Goal: Task Accomplishment & Management: Complete application form

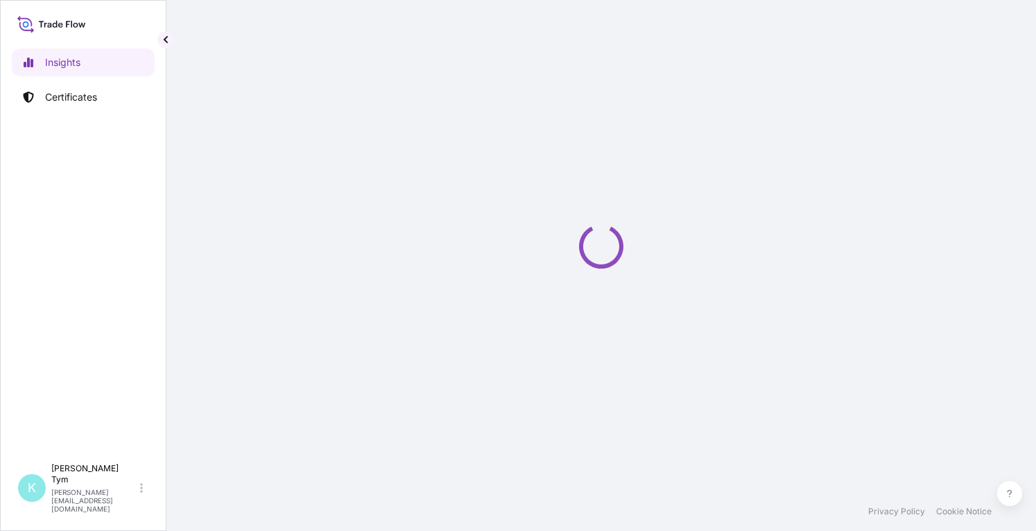
select select "2025"
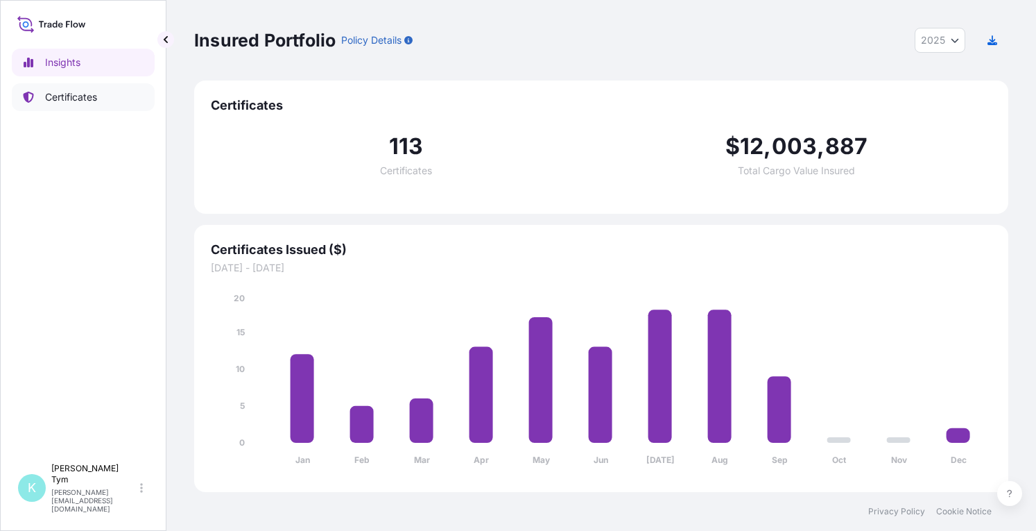
click at [69, 94] on p "Certificates" at bounding box center [71, 97] width 52 height 14
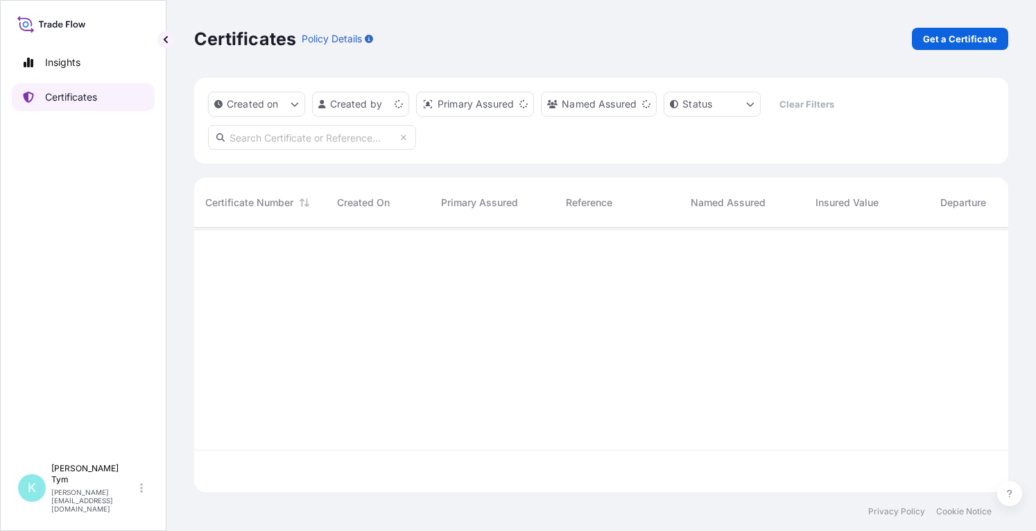
scroll to position [261, 803]
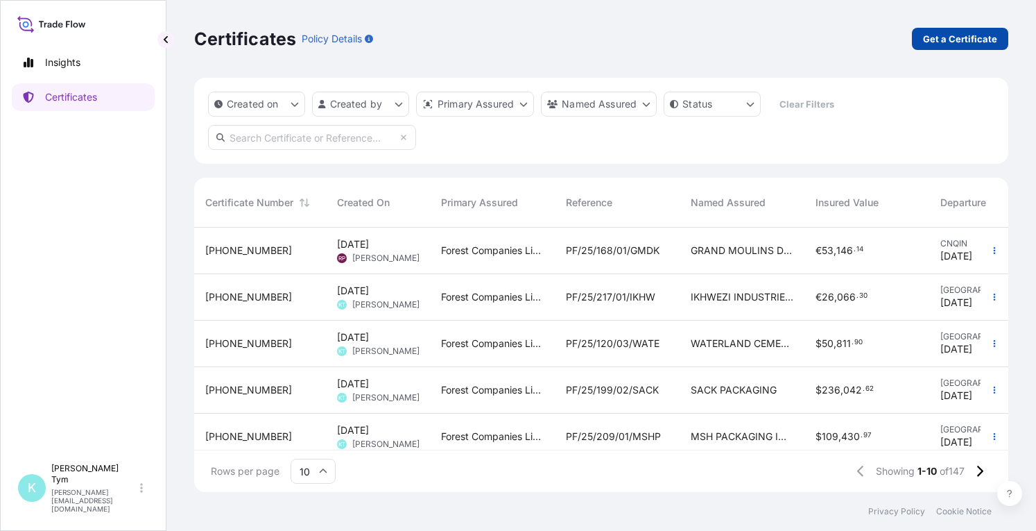
click at [970, 40] on p "Get a Certificate" at bounding box center [960, 39] width 74 height 14
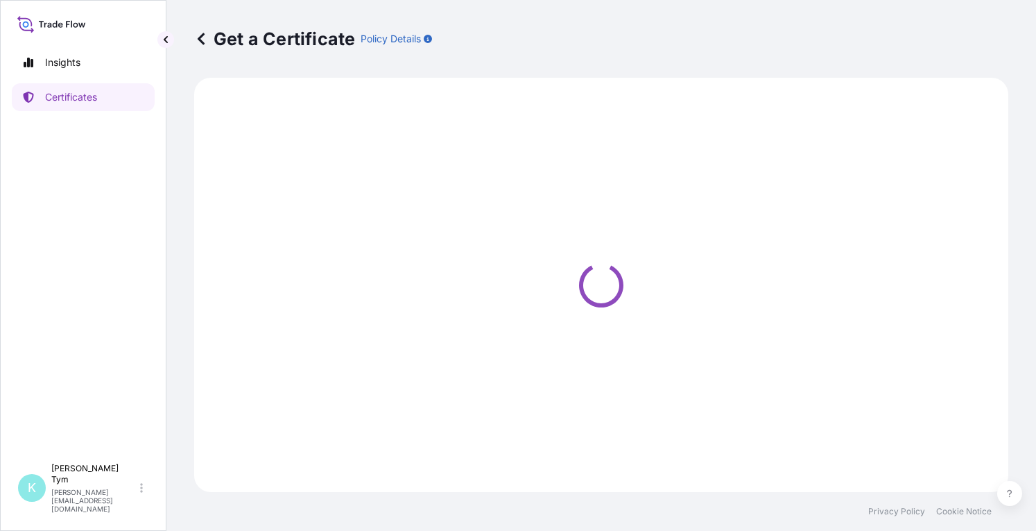
select select "Ocean Vessel"
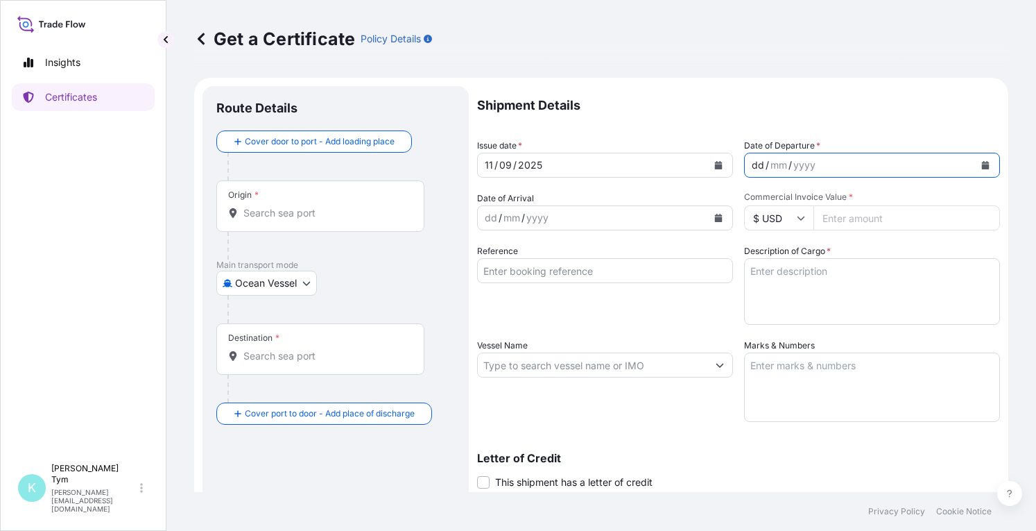
click at [832, 164] on div "dd / mm / yyyy" at bounding box center [860, 165] width 230 height 25
click at [982, 167] on icon "Calendar" at bounding box center [986, 165] width 8 height 8
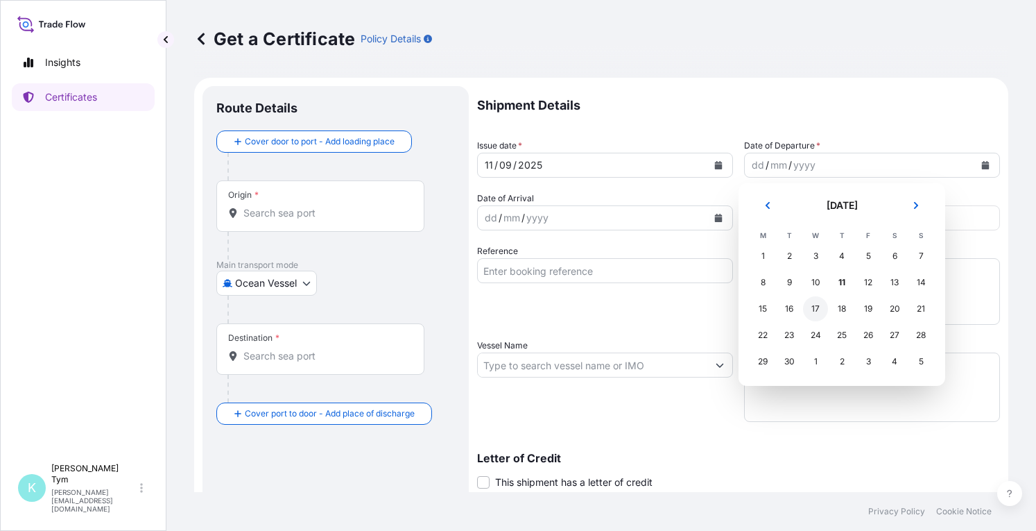
click at [818, 307] on div "17" at bounding box center [815, 308] width 25 height 25
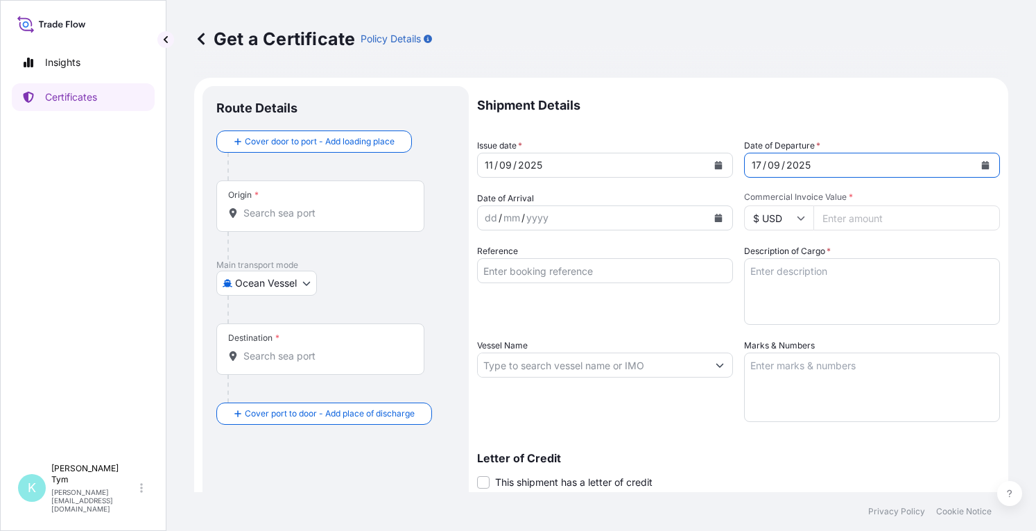
click at [715, 216] on icon "Calendar" at bounding box center [719, 218] width 8 height 8
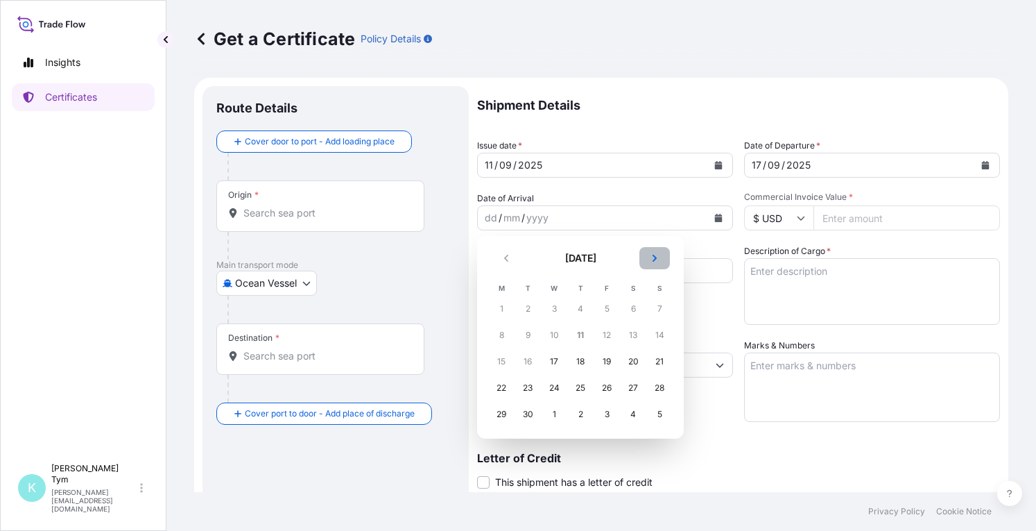
click at [657, 261] on icon "Next" at bounding box center [654, 258] width 8 height 8
click at [524, 332] on div "7" at bounding box center [527, 334] width 25 height 25
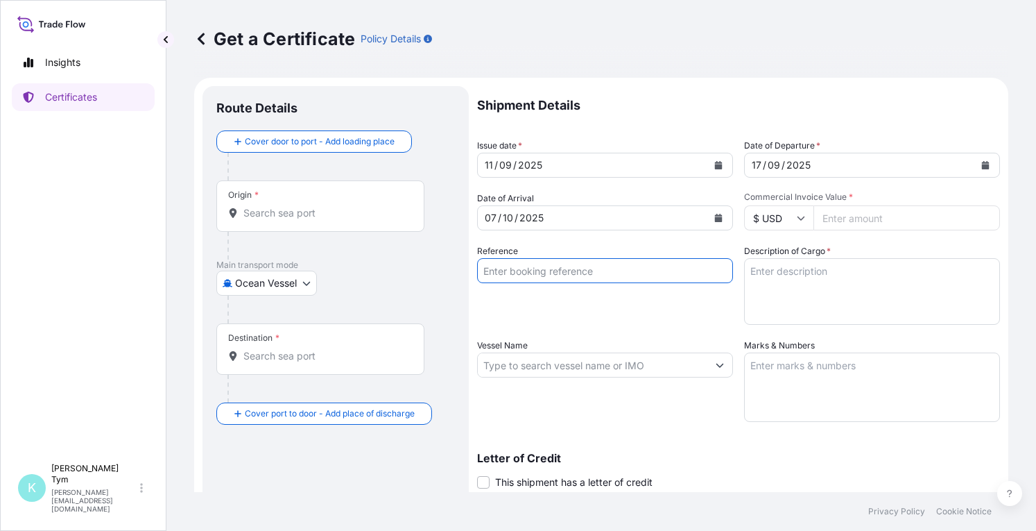
click at [541, 271] on input "Reference" at bounding box center [605, 270] width 256 height 25
type input "PF/25/220/01/GRAX"
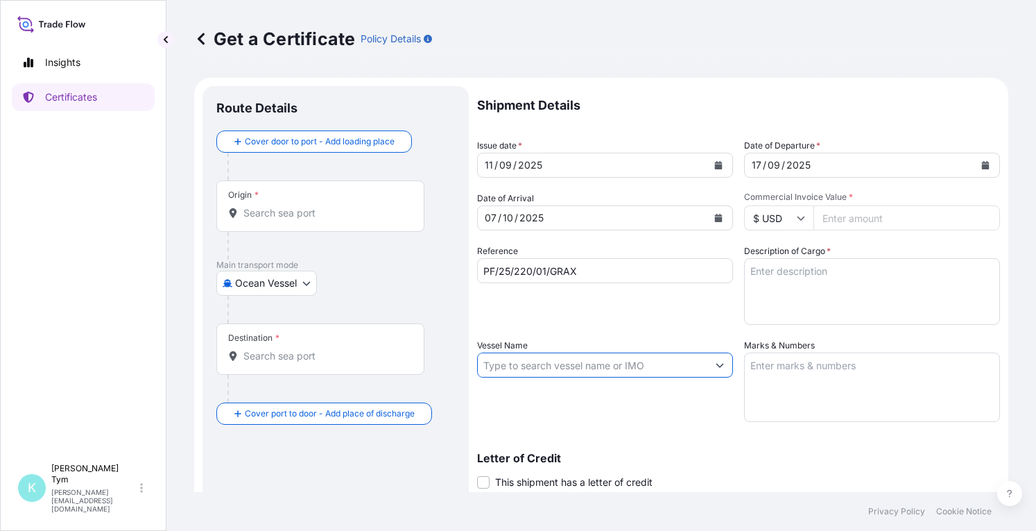
click at [544, 372] on input "Vessel Name" at bounding box center [593, 364] width 230 height 25
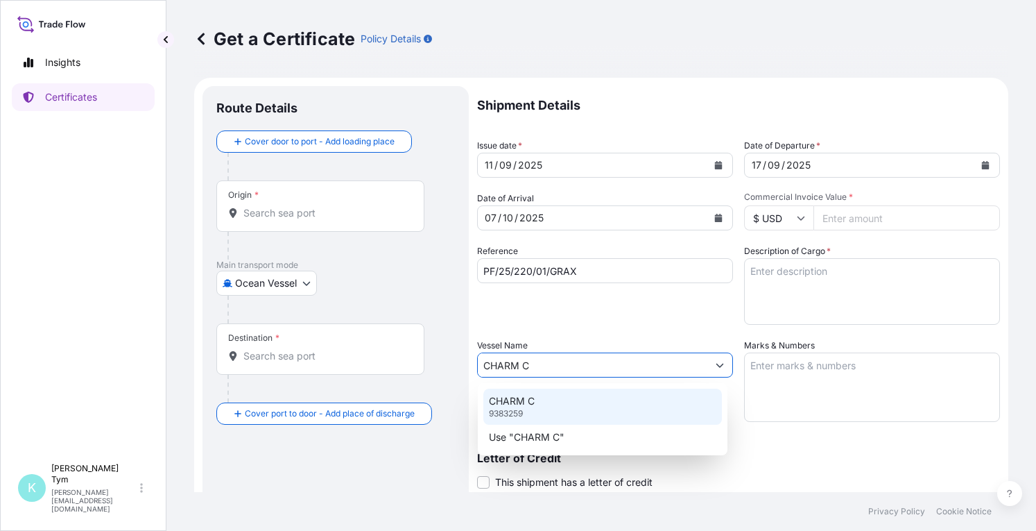
click at [534, 402] on p "CHARM C" at bounding box center [512, 401] width 46 height 14
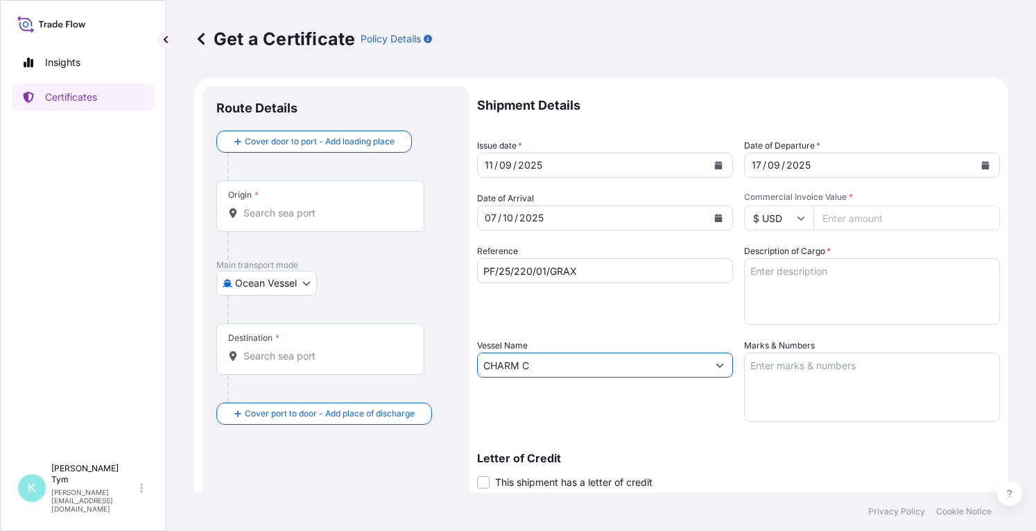
type input "CHARM C"
click at [276, 213] on input "Origin *" at bounding box center [325, 213] width 164 height 14
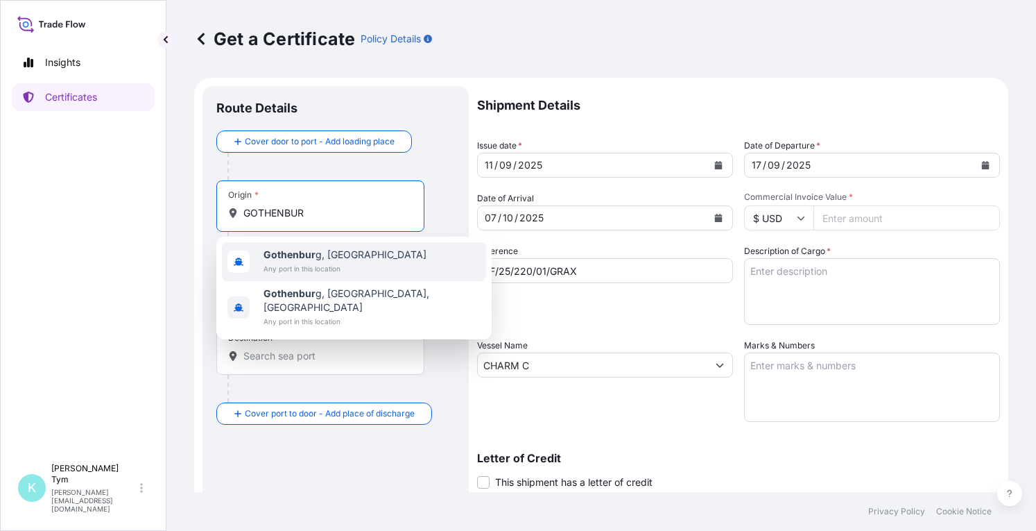
click at [296, 251] on b "Gothenbur" at bounding box center [290, 254] width 52 height 12
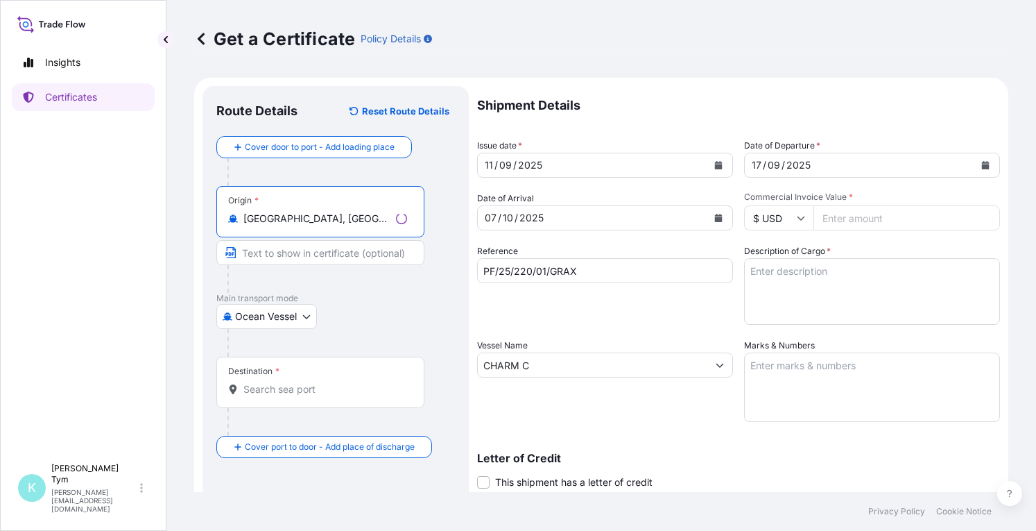
type input "[GEOGRAPHIC_DATA], [GEOGRAPHIC_DATA]"
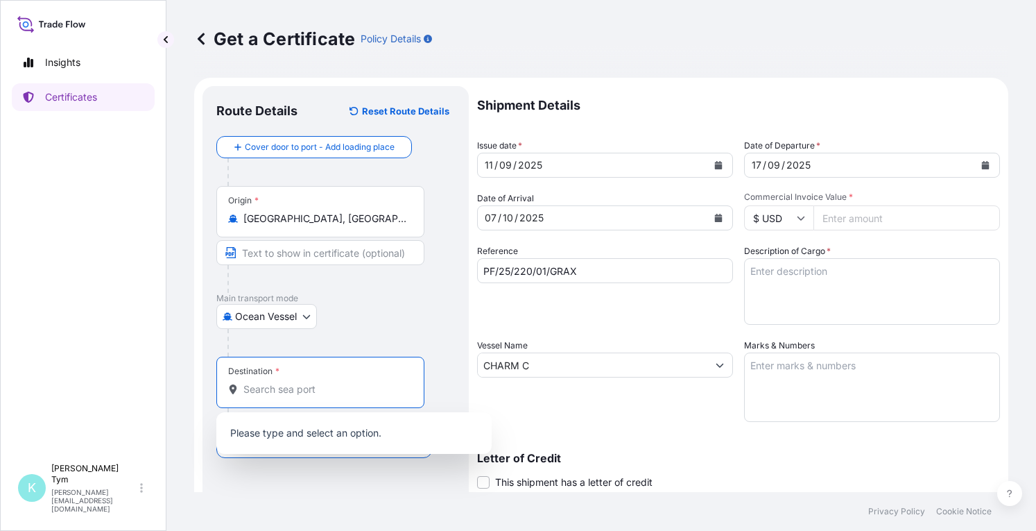
click at [274, 395] on input "Destination *" at bounding box center [325, 389] width 164 height 14
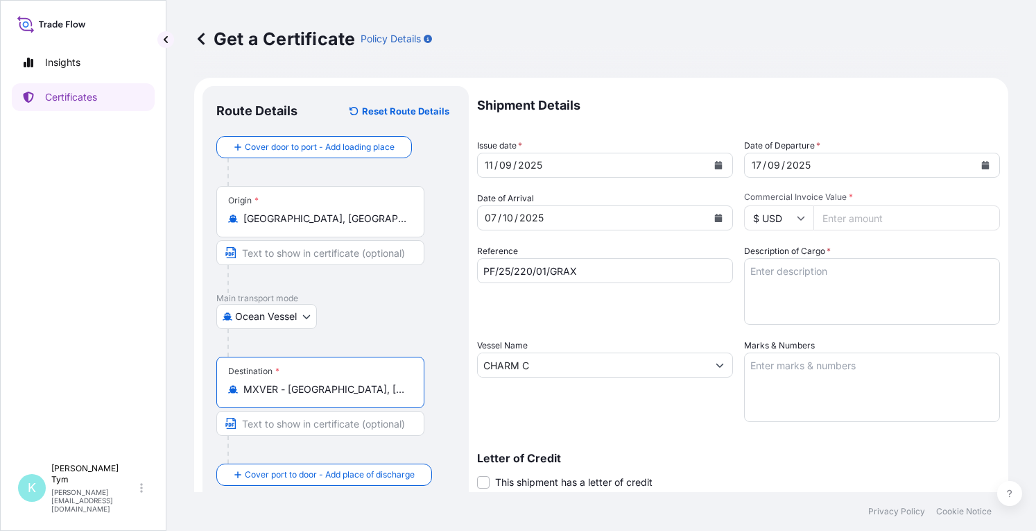
type input "MXVER - [GEOGRAPHIC_DATA], [GEOGRAPHIC_DATA]"
click at [806, 279] on textarea "Description of Cargo *" at bounding box center [872, 291] width 256 height 67
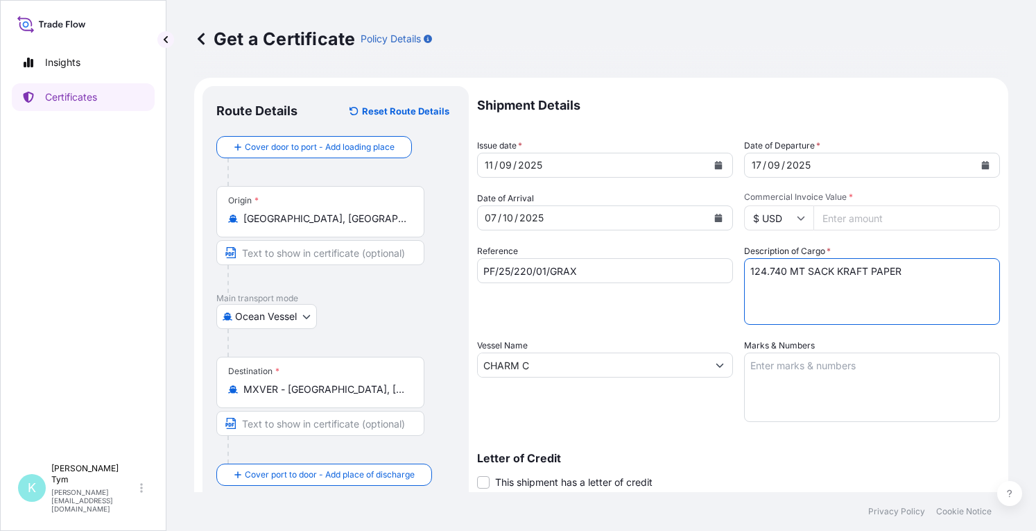
type textarea "124.740 MT SACK KRAFT PAPER"
click at [836, 221] on input "Commercial Invoice Value *" at bounding box center [906, 217] width 187 height 25
type input "128482.20"
click at [845, 306] on textarea "124.740 MT SACK KRAFT PAPER" at bounding box center [872, 291] width 256 height 67
click at [818, 377] on textarea "Marks & Numbers" at bounding box center [872, 386] width 256 height 69
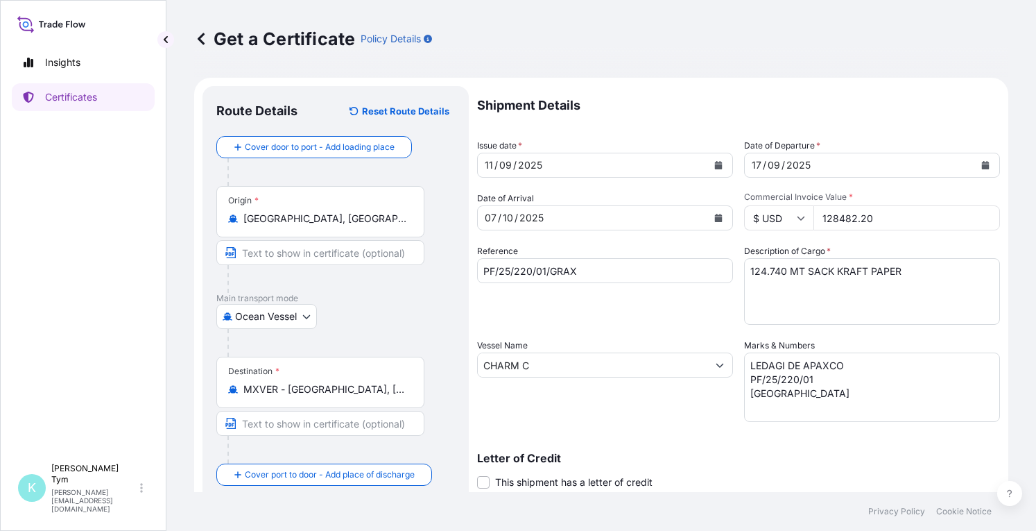
click at [809, 384] on textarea "LEDAGI DE APAXCO PF/25/220/01 [GEOGRAPHIC_DATA]" at bounding box center [872, 386] width 256 height 69
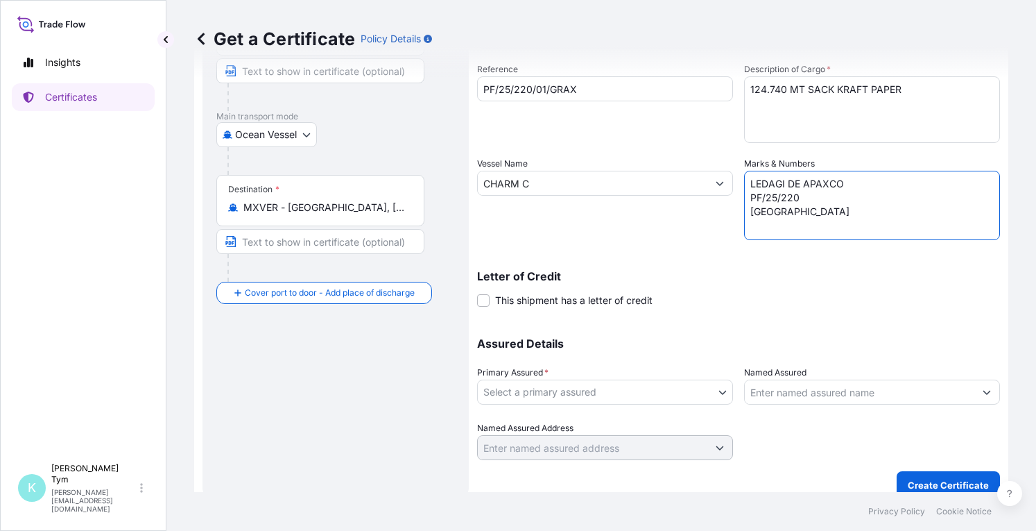
scroll to position [182, 0]
type textarea "LEDAGI DE APAXCO PF/25/220 [GEOGRAPHIC_DATA]"
click at [718, 390] on body "Insights Certificates K [PERSON_NAME] [PERSON_NAME][EMAIL_ADDRESS][DOMAIN_NAME]…" at bounding box center [518, 265] width 1036 height 531
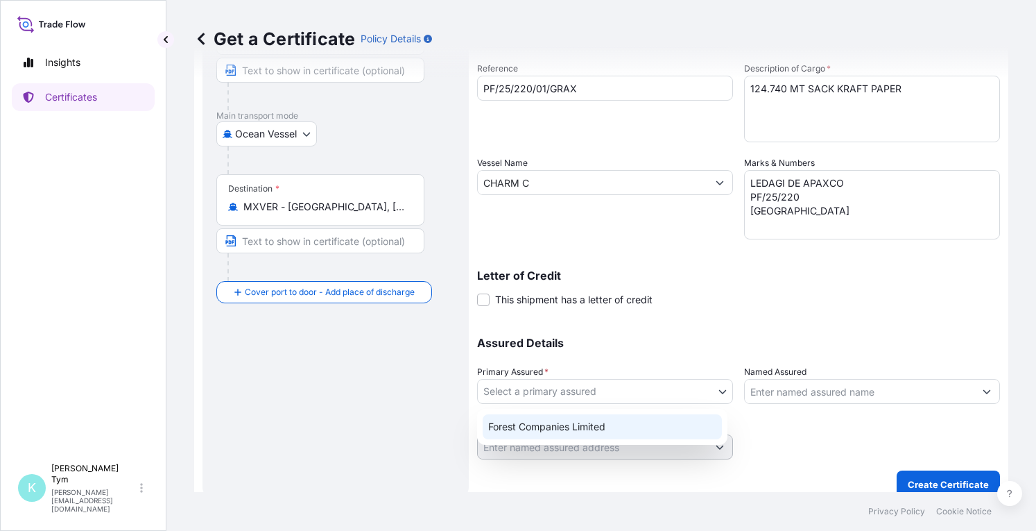
click at [648, 426] on div "Forest Companies Limited" at bounding box center [602, 426] width 239 height 25
select select "31422"
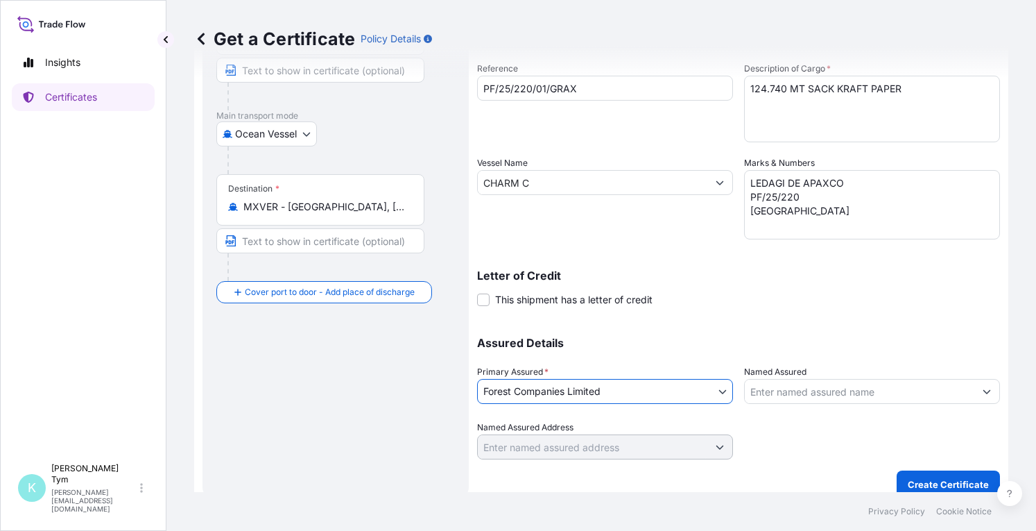
click at [924, 389] on input "Named Assured" at bounding box center [860, 391] width 230 height 25
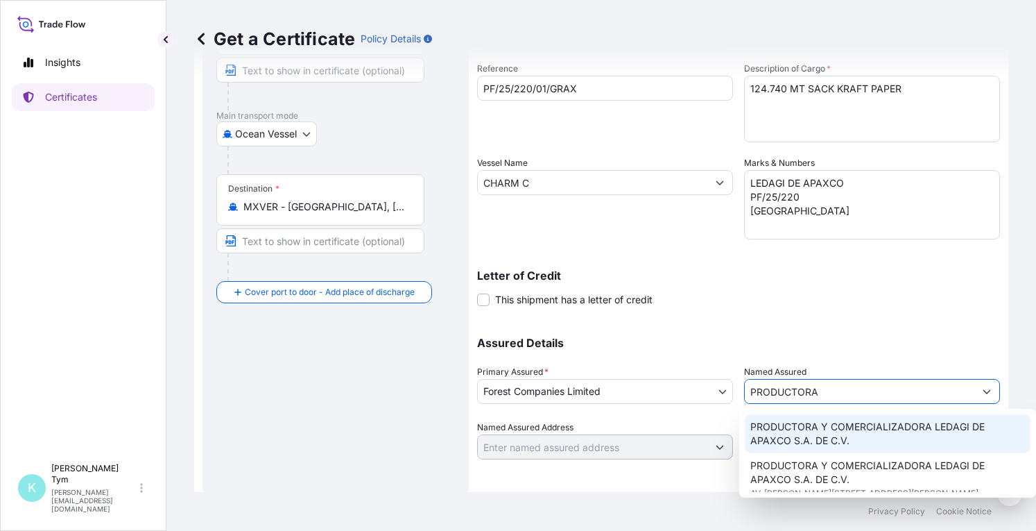
click at [836, 425] on span "PRODUCTORA Y COMERCIALIZADORA LEDAGI DE APAXCO S.A. DE C.V." at bounding box center [887, 434] width 275 height 28
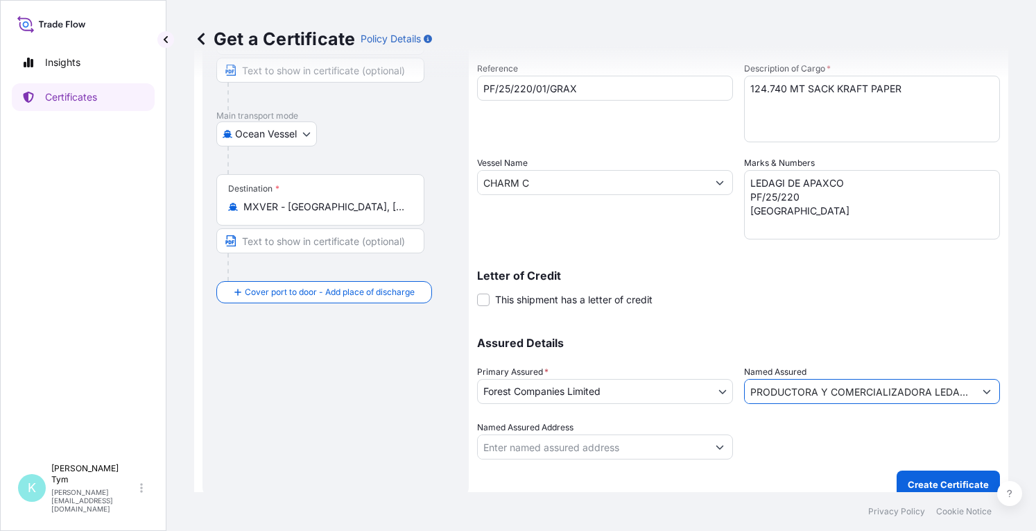
type input "PRODUCTORA Y COMERCIALIZADORA LEDAGI DE APAXCO S.A. DE C.V."
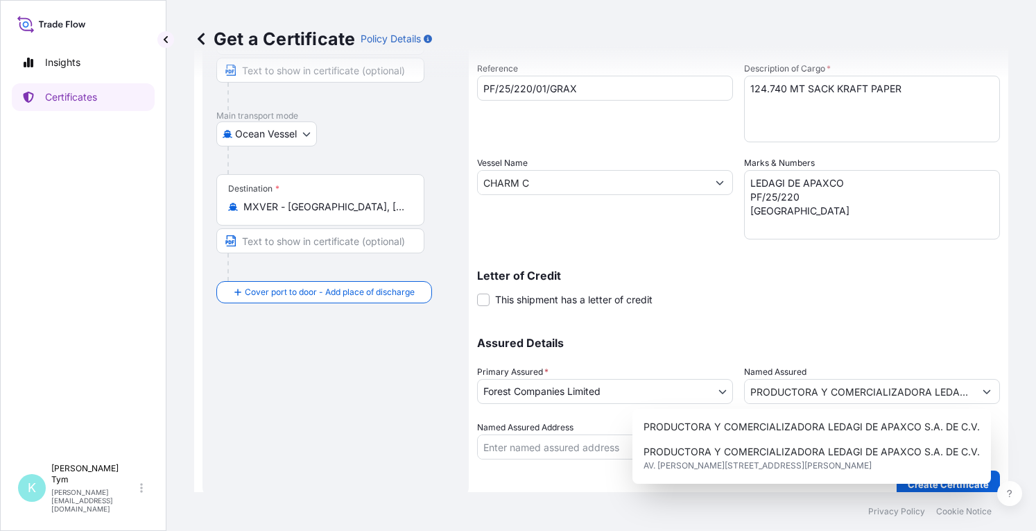
click at [758, 316] on div "Shipment Details Issue date * [DATE] Date of Departure * [DATE] Date of Arrival…" at bounding box center [738, 181] width 523 height 555
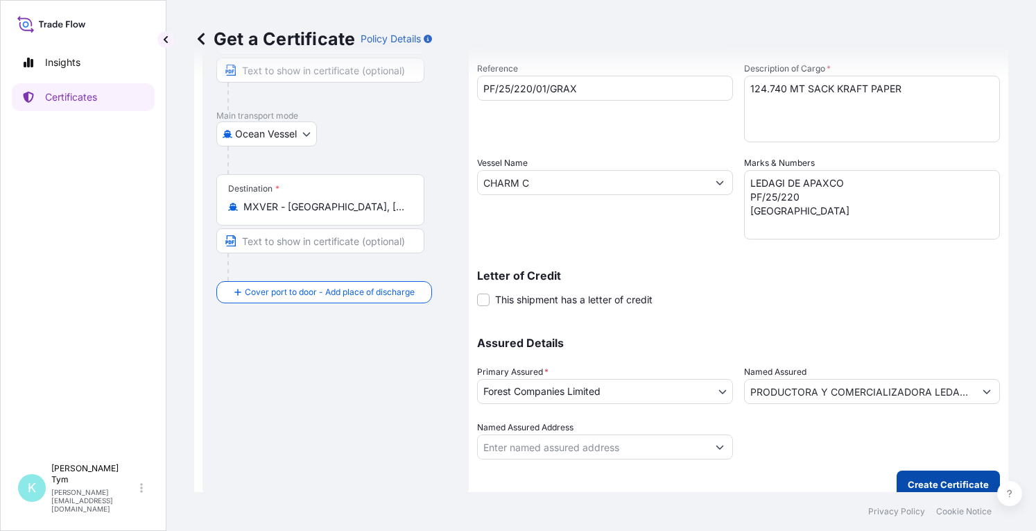
click at [922, 477] on p "Create Certificate" at bounding box center [948, 484] width 81 height 14
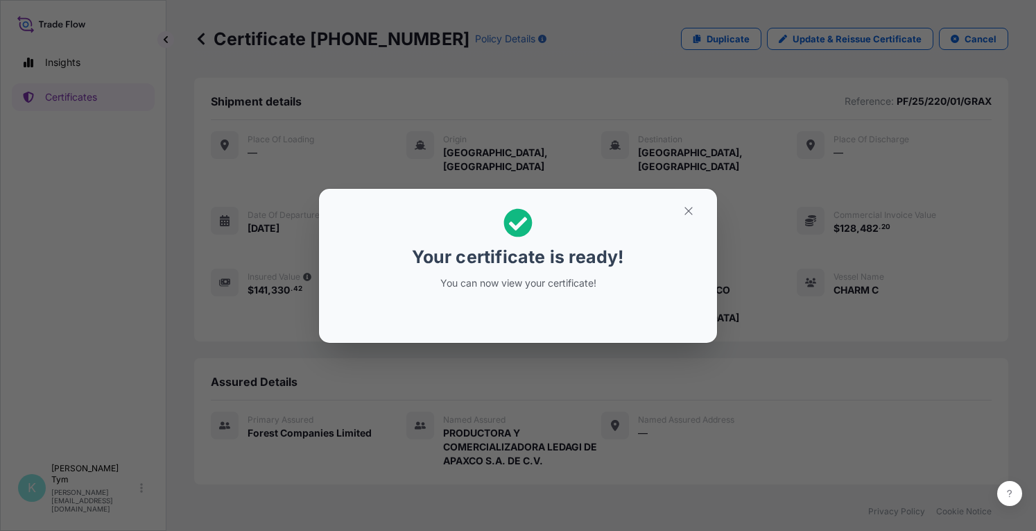
click at [335, 481] on div "Your certificate is ready! You can now view your certificate!" at bounding box center [518, 265] width 1036 height 531
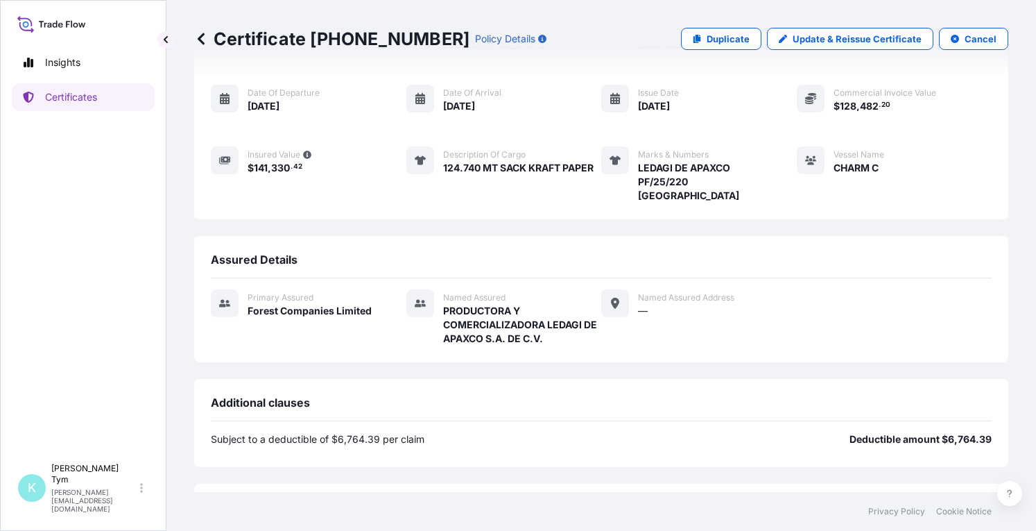
scroll to position [241, 0]
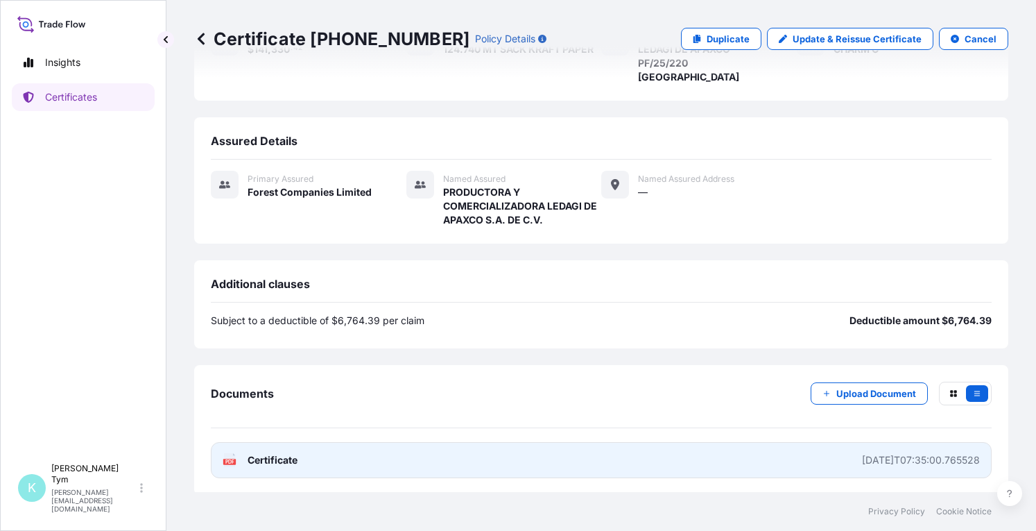
click at [230, 460] on text "PDF" at bounding box center [229, 461] width 9 height 5
